Goal: Information Seeking & Learning: Learn about a topic

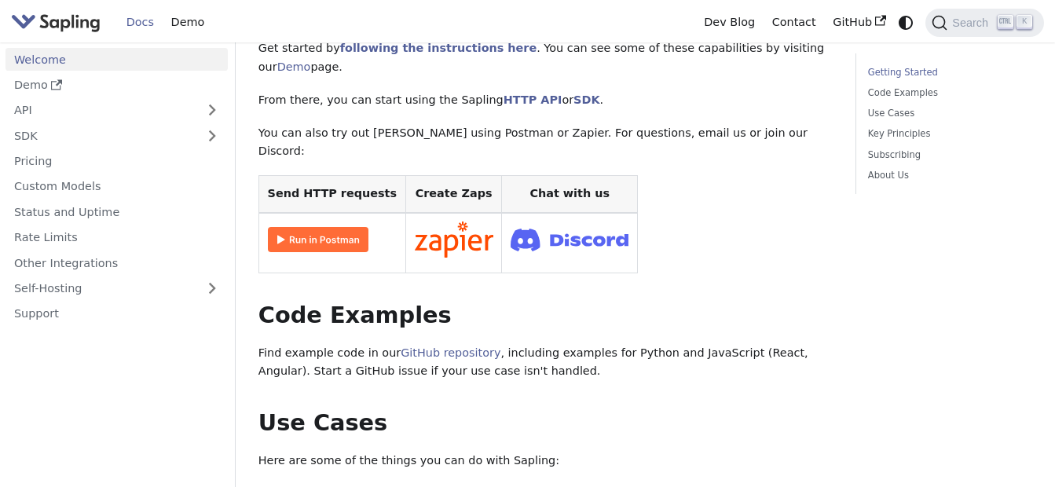
scroll to position [314, 0]
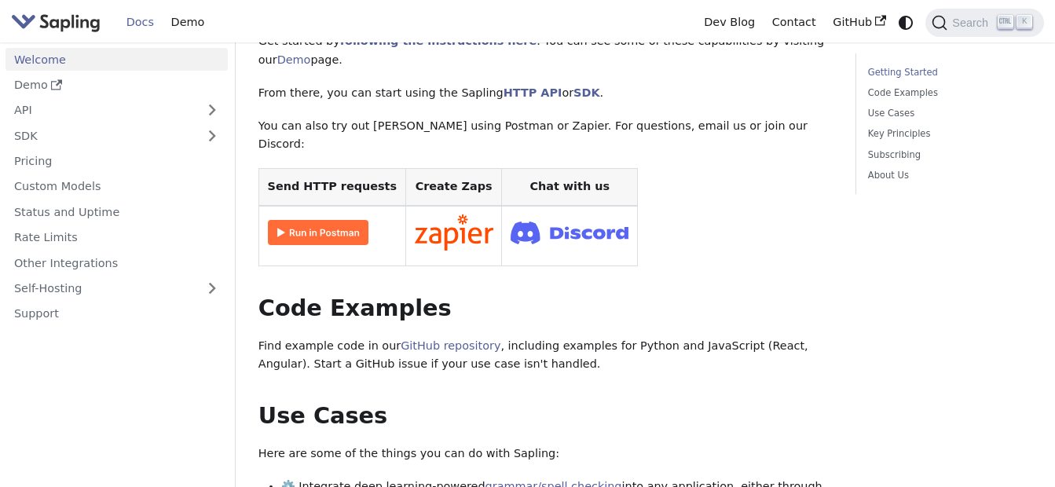
click at [314, 220] on img at bounding box center [318, 232] width 101 height 25
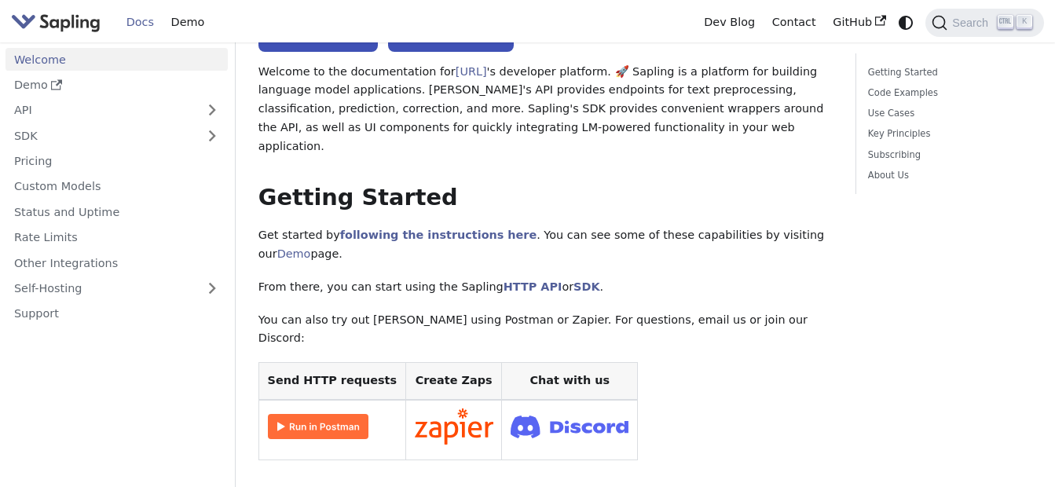
scroll to position [0, 0]
